Goal: Communication & Community: Answer question/provide support

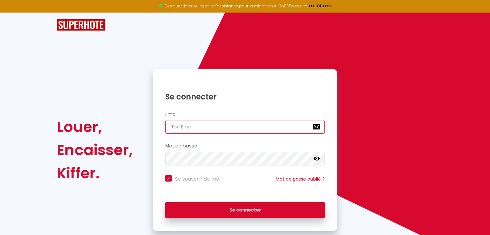
click at [212, 129] on input "email" at bounding box center [245, 127] width 160 height 14
type input "e"
checkbox input "true"
type input "er"
checkbox input "true"
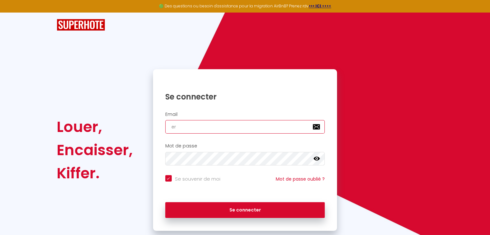
type input "[PERSON_NAME]"
checkbox input "true"
type input "[PERSON_NAME]."
checkbox input "true"
type input "[PERSON_NAME].a"
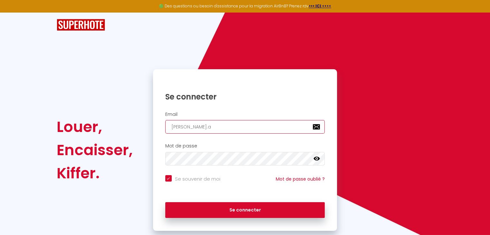
checkbox input "true"
type input "[PERSON_NAME].an"
checkbox input "true"
type input "[PERSON_NAME].ant"
checkbox input "true"
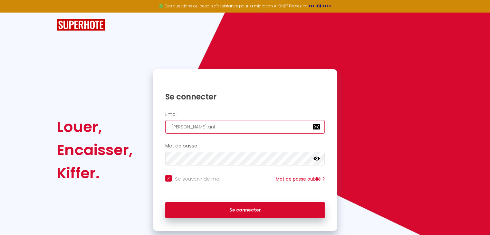
type input "[PERSON_NAME].anto"
checkbox input "true"
type input "[PERSON_NAME].[PERSON_NAME]"
checkbox input "true"
type input "[PERSON_NAME].[PERSON_NAME]"
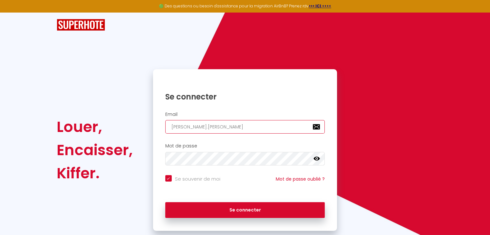
checkbox input "true"
type input "[PERSON_NAME].[PERSON_NAME]@"
checkbox input "true"
type input "[PERSON_NAME].antony@o"
checkbox input "true"
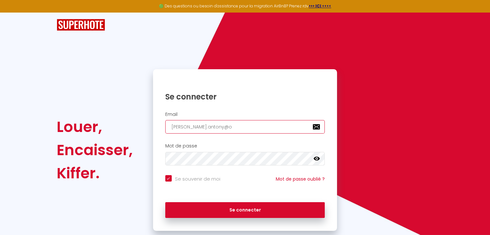
type input "[PERSON_NAME].antony@ou"
checkbox input "true"
type input "[PERSON_NAME].antony@out"
checkbox input "true"
type input "[PERSON_NAME].antony@outl"
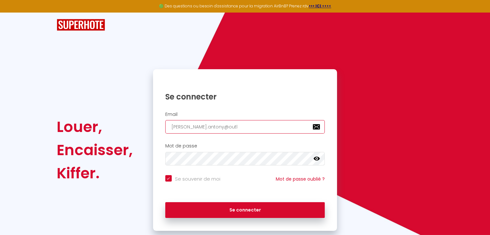
checkbox input "true"
type input "[PERSON_NAME].antony@outlo"
checkbox input "true"
type input "[PERSON_NAME].antony@outloo"
checkbox input "true"
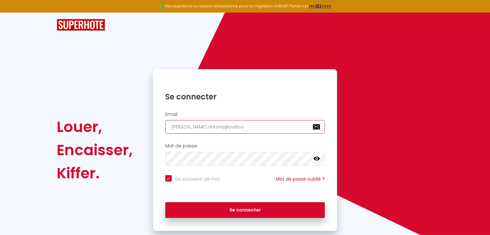
type input "[PERSON_NAME][EMAIL_ADDRESS]"
checkbox input "true"
type input "[PERSON_NAME][EMAIL_ADDRESS]."
checkbox input "true"
type input "[PERSON_NAME].antony@outlook.f"
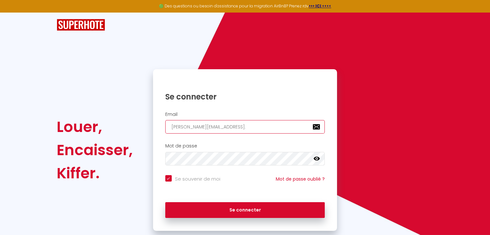
checkbox input "true"
type input "[PERSON_NAME][EMAIL_ADDRESS][DOMAIN_NAME]"
checkbox input "true"
type input "[PERSON_NAME][EMAIL_ADDRESS][DOMAIN_NAME]"
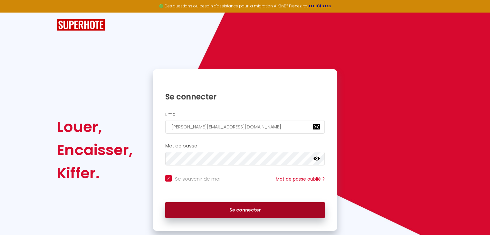
click at [222, 208] on button "Se connecter" at bounding box center [245, 211] width 160 height 16
checkbox input "true"
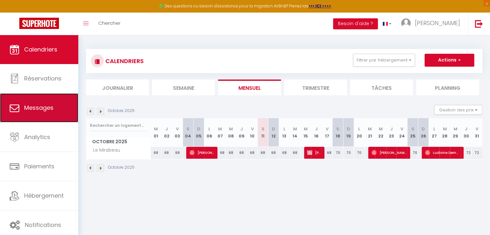
click at [40, 113] on link "Messages" at bounding box center [39, 108] width 78 height 29
select select "message"
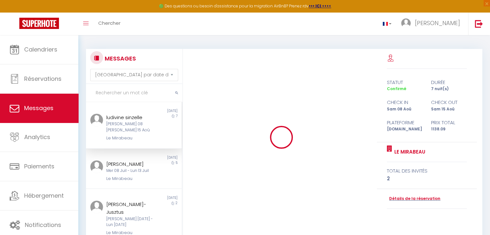
scroll to position [109, 0]
